Goal: Information Seeking & Learning: Learn about a topic

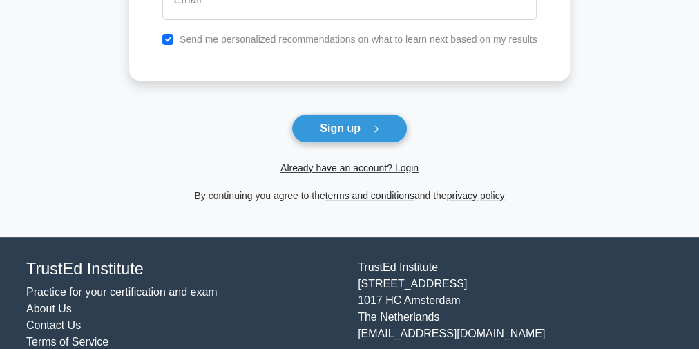
scroll to position [221, 0]
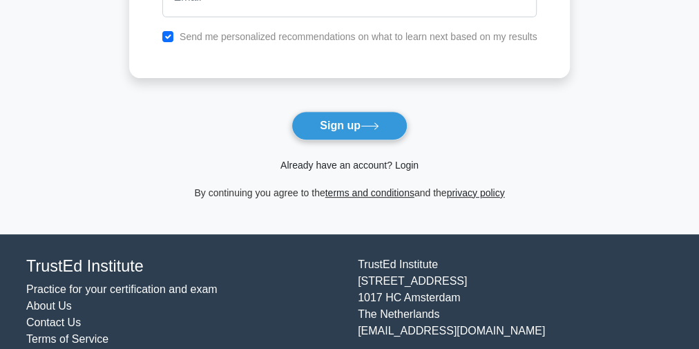
click at [361, 165] on link "Already have an account? Login" at bounding box center [349, 165] width 138 height 11
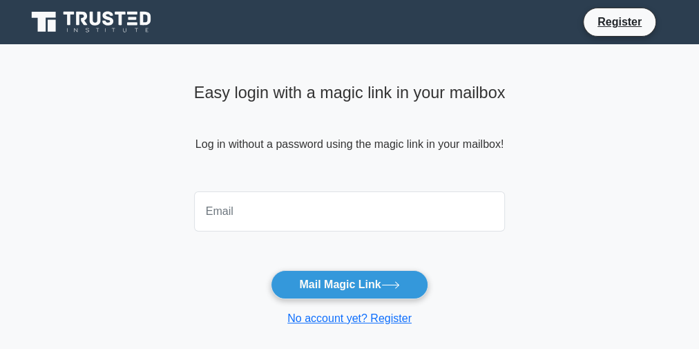
click at [293, 222] on input "email" at bounding box center [349, 211] width 311 height 40
type input "rajkumarrkb236@gmail.com"
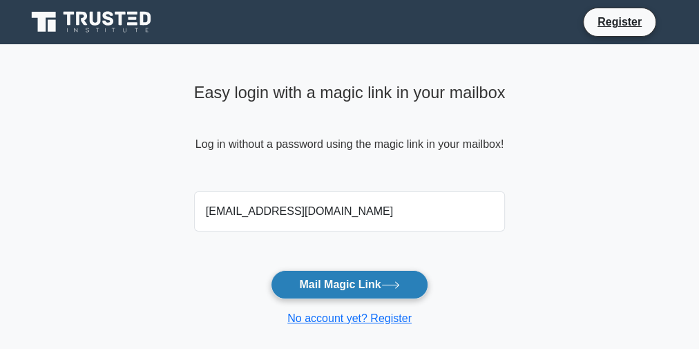
click at [367, 282] on button "Mail Magic Link" at bounding box center [349, 284] width 157 height 29
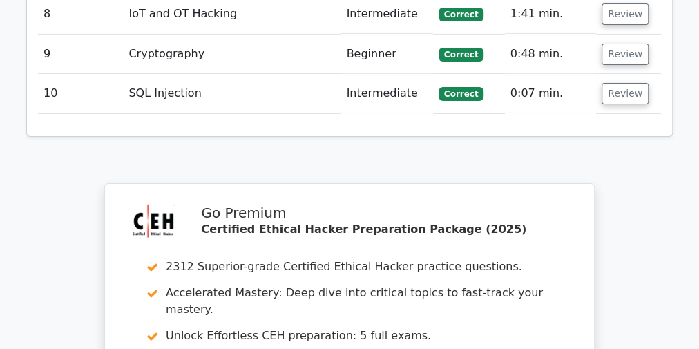
scroll to position [2679, 0]
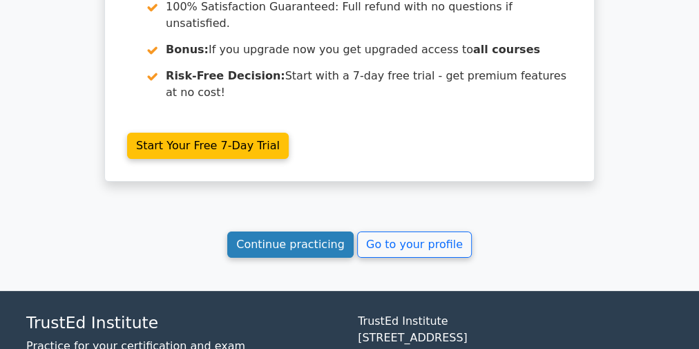
click at [304, 231] on link "Continue practicing" at bounding box center [290, 244] width 126 height 26
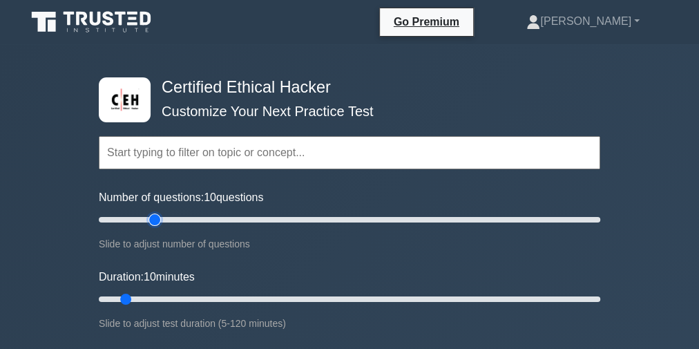
click at [153, 215] on input "Number of questions: 10 questions" at bounding box center [349, 219] width 501 height 17
type input "20"
click at [137, 215] on input "Number of questions: 25 questions" at bounding box center [349, 219] width 501 height 17
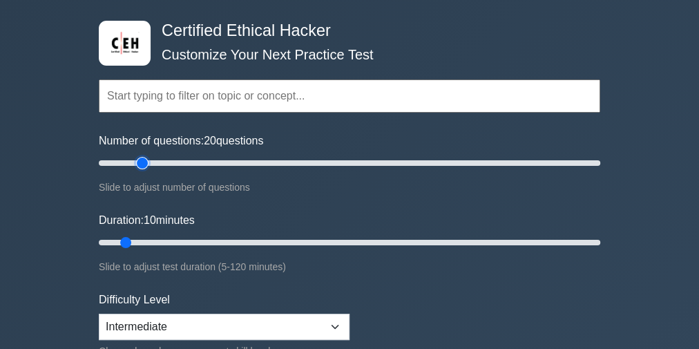
scroll to position [55, 0]
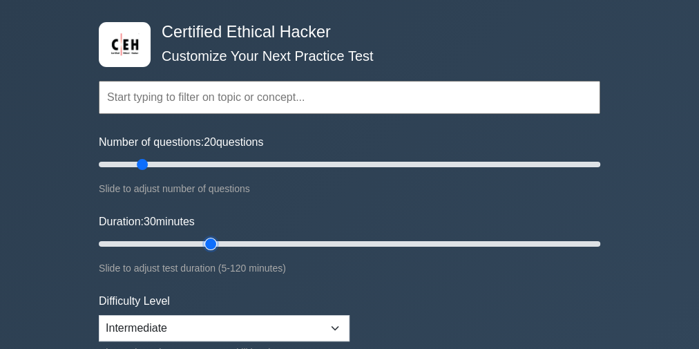
click at [202, 239] on input "Duration: 30 minutes" at bounding box center [349, 243] width 501 height 17
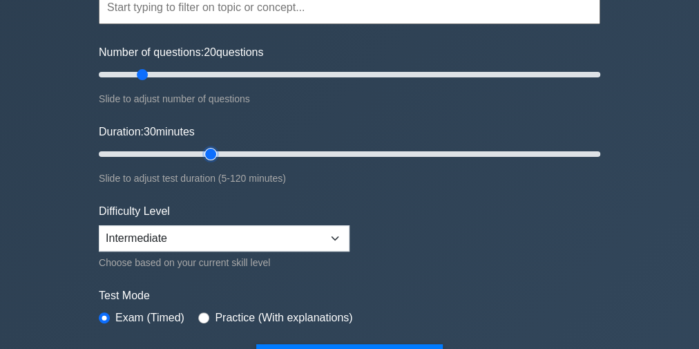
scroll to position [221, 0]
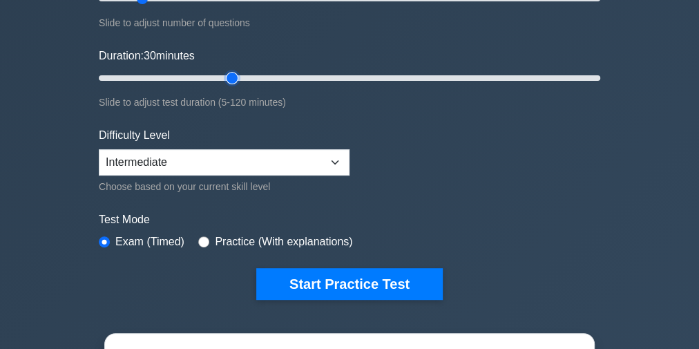
type input "35"
click at [222, 77] on input "Duration: 30 minutes" at bounding box center [349, 78] width 501 height 17
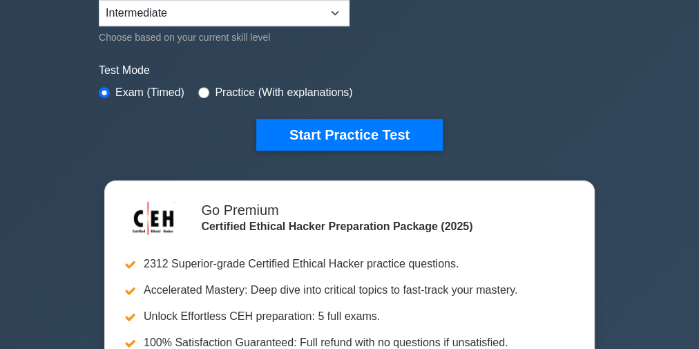
scroll to position [442, 0]
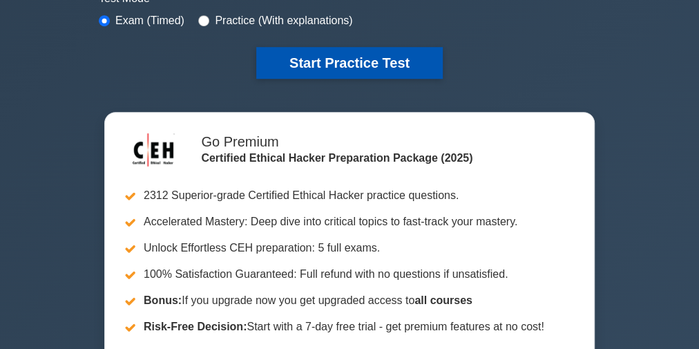
click at [317, 63] on button "Start Practice Test" at bounding box center [349, 63] width 186 height 32
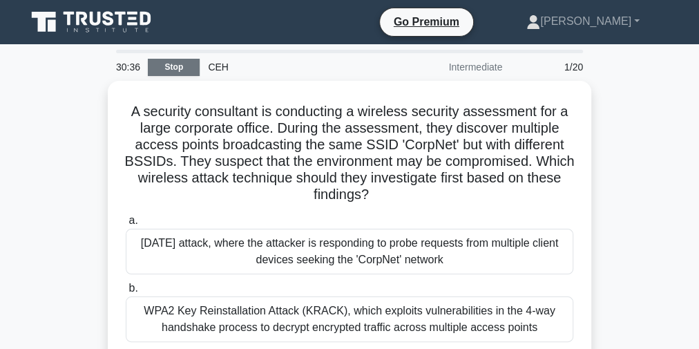
click at [162, 67] on link "Stop" at bounding box center [174, 67] width 52 height 17
